Goal: Task Accomplishment & Management: Manage account settings

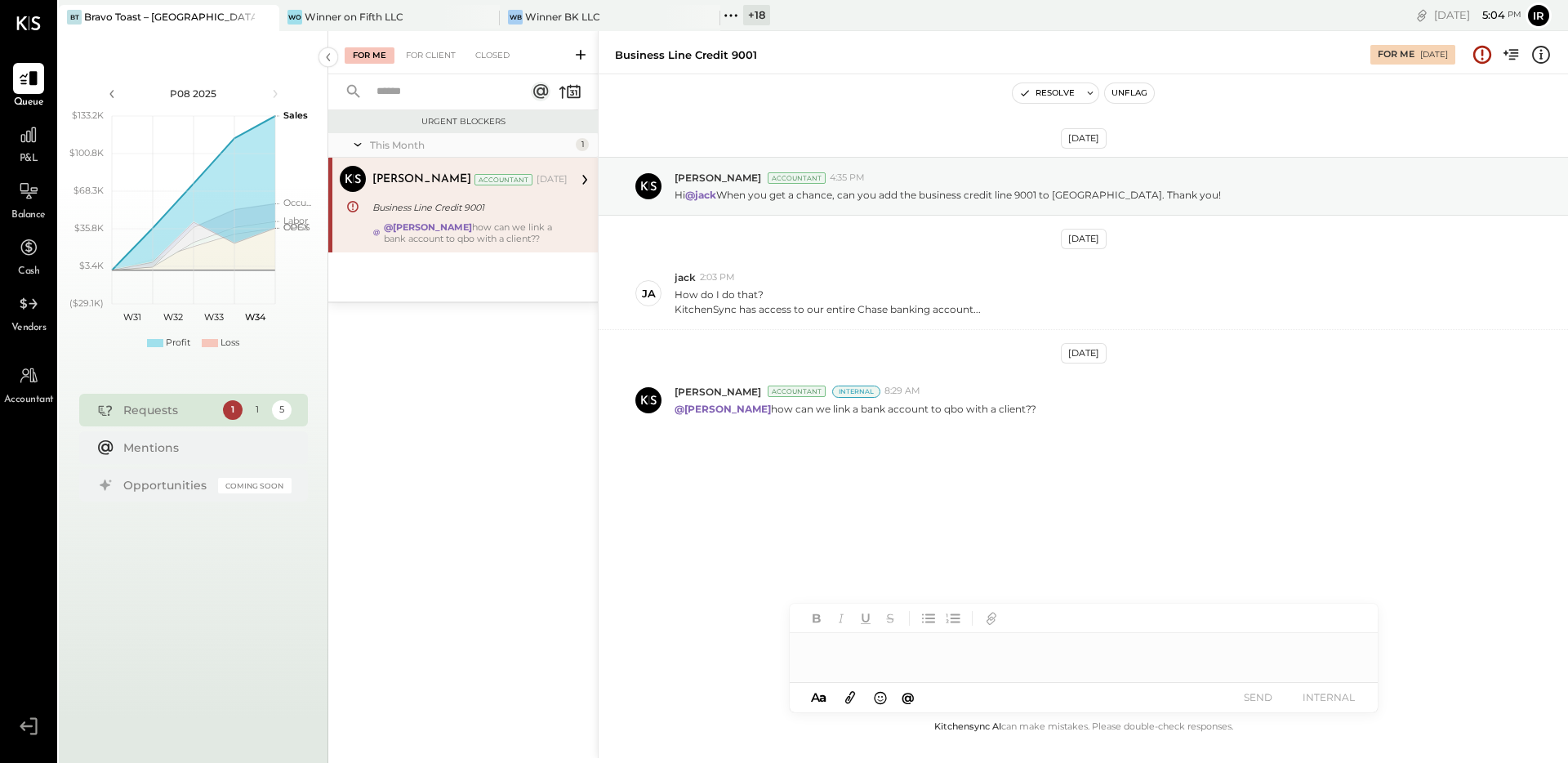
click at [735, 13] on icon at bounding box center [731, 16] width 21 height 21
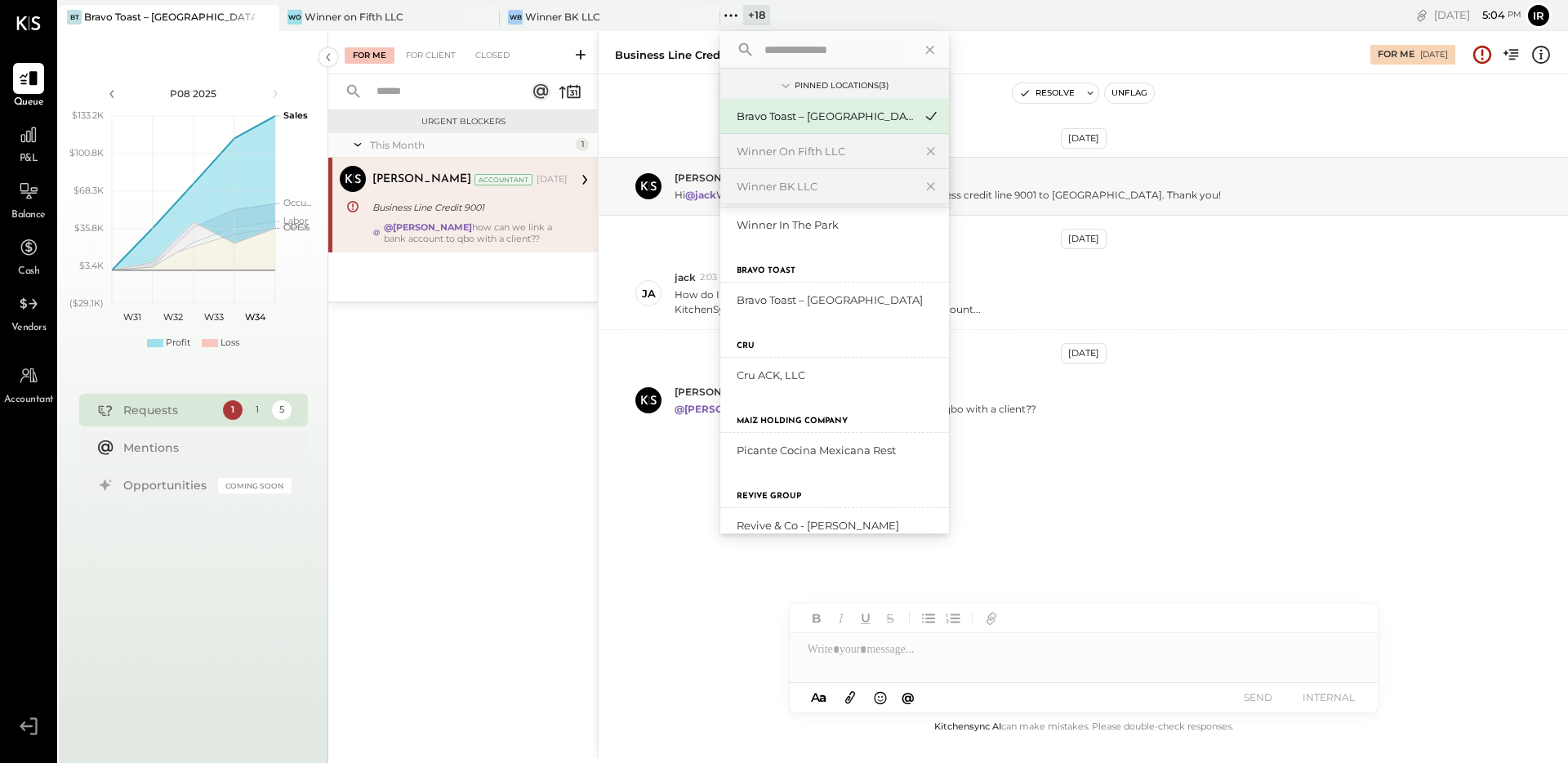
scroll to position [668, 0]
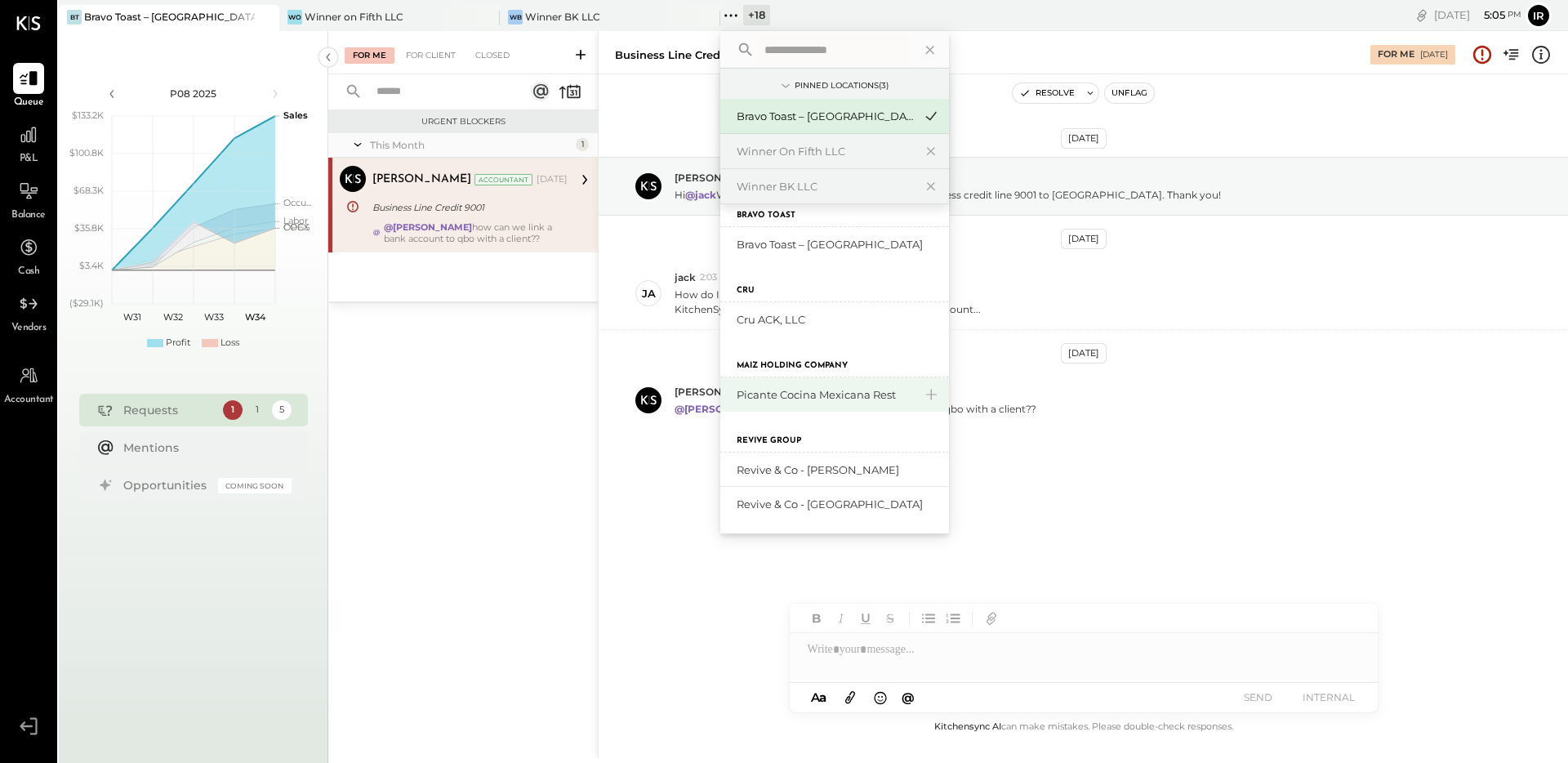
click at [802, 396] on div "Picante Cocina Mexicana Rest" at bounding box center [825, 395] width 176 height 16
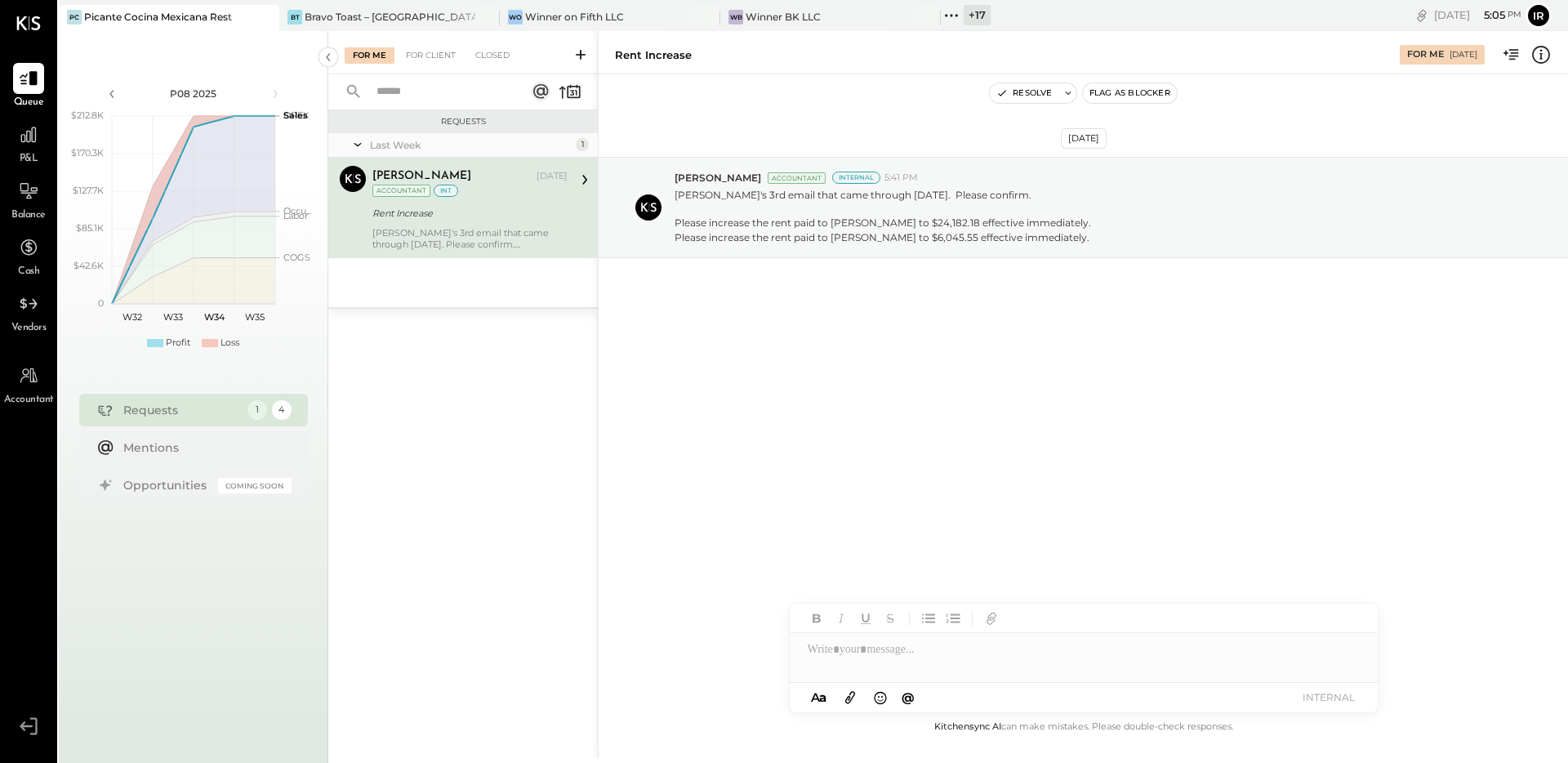
click at [1027, 90] on button "Resolve" at bounding box center [1023, 93] width 68 height 19
